Goal: Find specific page/section: Find specific page/section

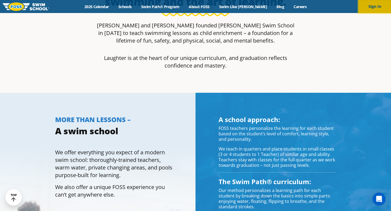
click at [377, 7] on button "Sign In" at bounding box center [375, 6] width 33 height 13
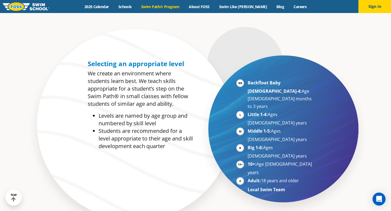
scroll to position [49, 0]
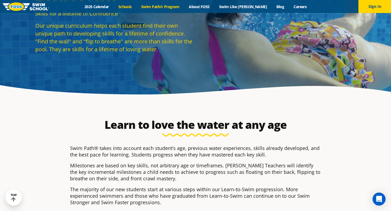
click at [136, 8] on link "Schools" at bounding box center [125, 6] width 23 height 5
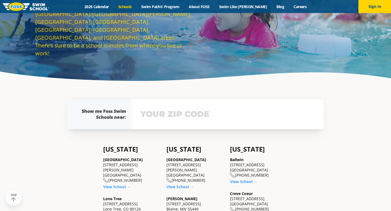
scroll to position [61, 0]
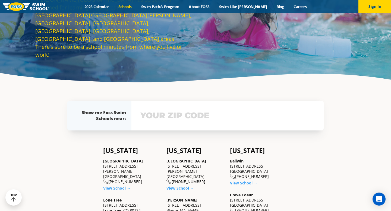
click at [227, 114] on input "text" at bounding box center [227, 116] width 177 height 16
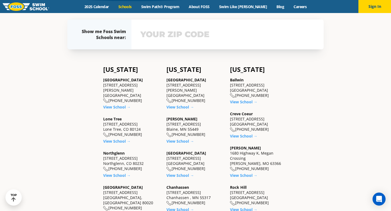
scroll to position [143, 0]
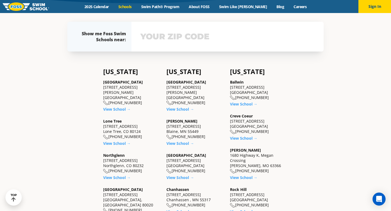
click at [229, 40] on input "text" at bounding box center [227, 37] width 177 height 16
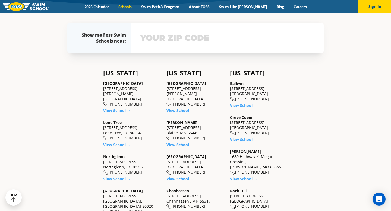
scroll to position [135, 0]
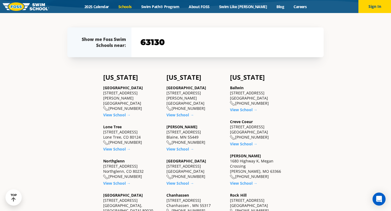
type input "63130"
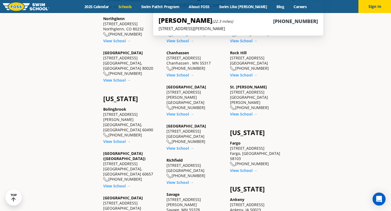
scroll to position [162, 0]
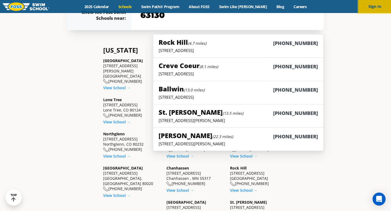
click at [376, 7] on button "Sign In" at bounding box center [375, 6] width 33 height 13
